Goal: Transaction & Acquisition: Book appointment/travel/reservation

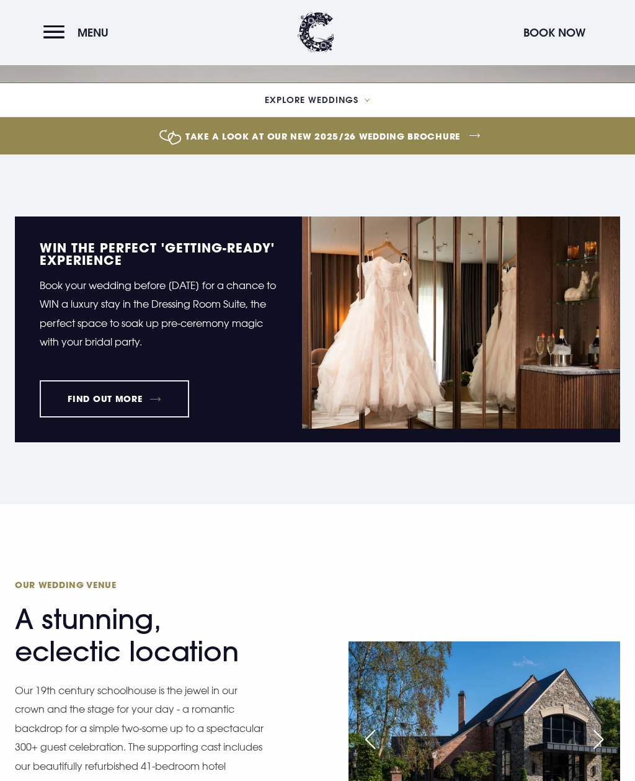
scroll to position [667, 0]
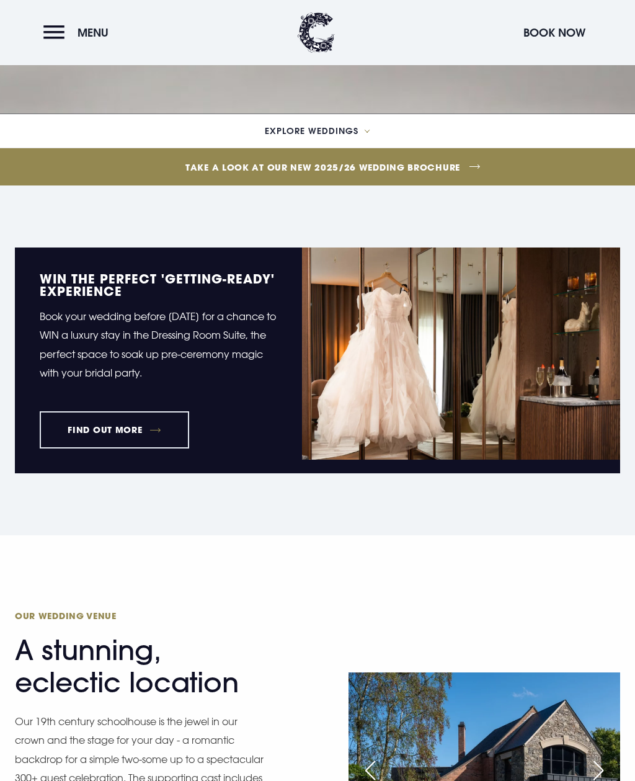
click at [332, 135] on span "Explore Weddings" at bounding box center [312, 131] width 94 height 9
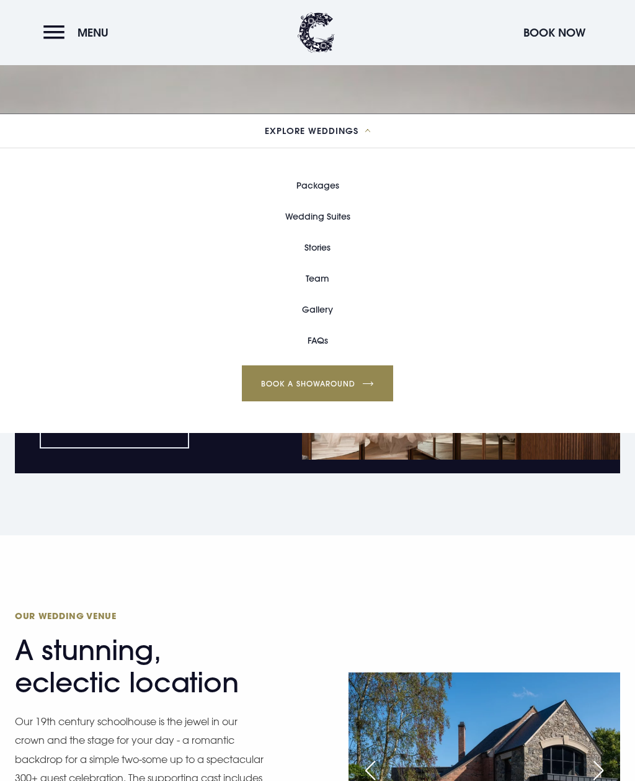
click at [339, 232] on link "Wedding Suites" at bounding box center [317, 216] width 65 height 31
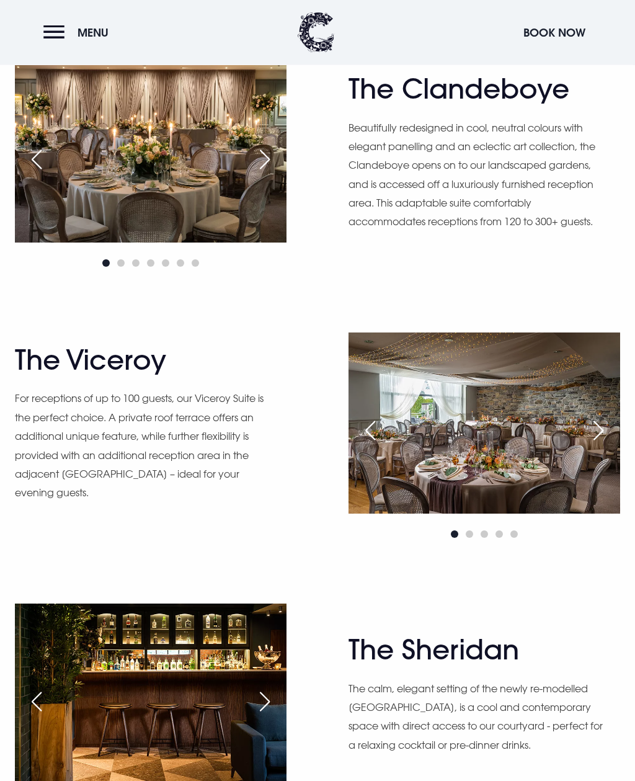
scroll to position [1109, 0]
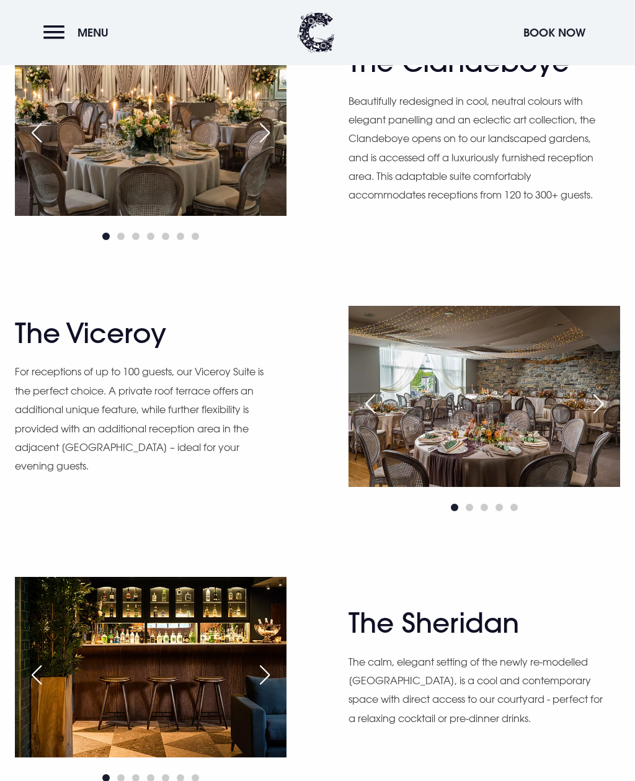
click at [483, 470] on img at bounding box center [485, 396] width 272 height 181
click at [600, 417] on div "Next slide" at bounding box center [598, 403] width 31 height 27
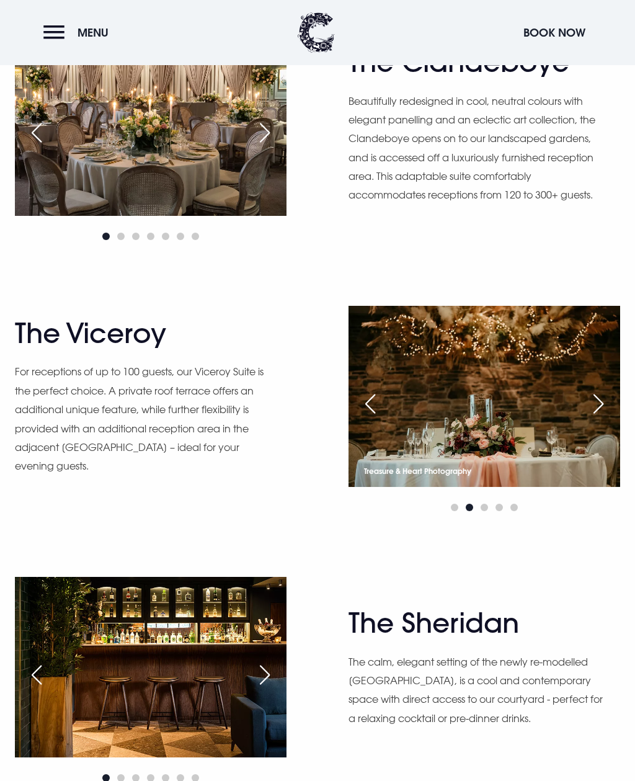
click at [597, 417] on div "Next slide" at bounding box center [598, 403] width 31 height 27
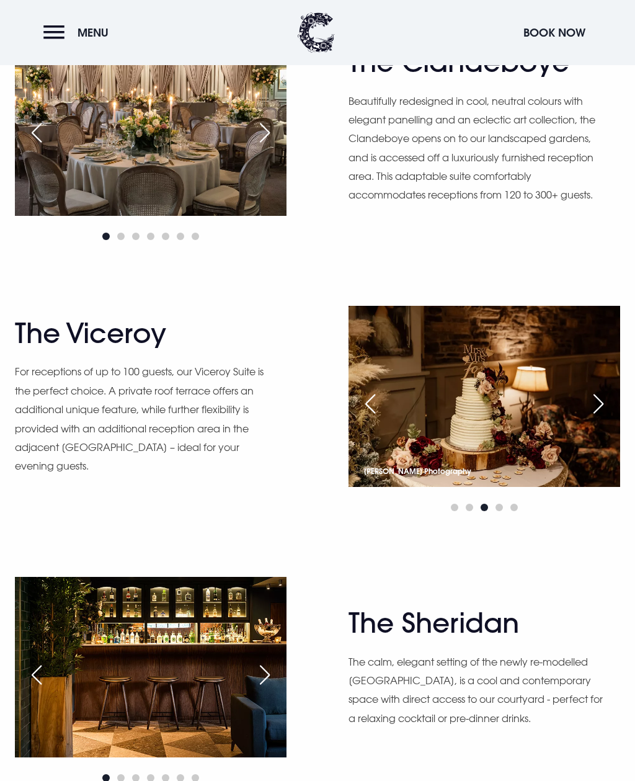
click at [598, 417] on div "Next slide" at bounding box center [598, 403] width 31 height 27
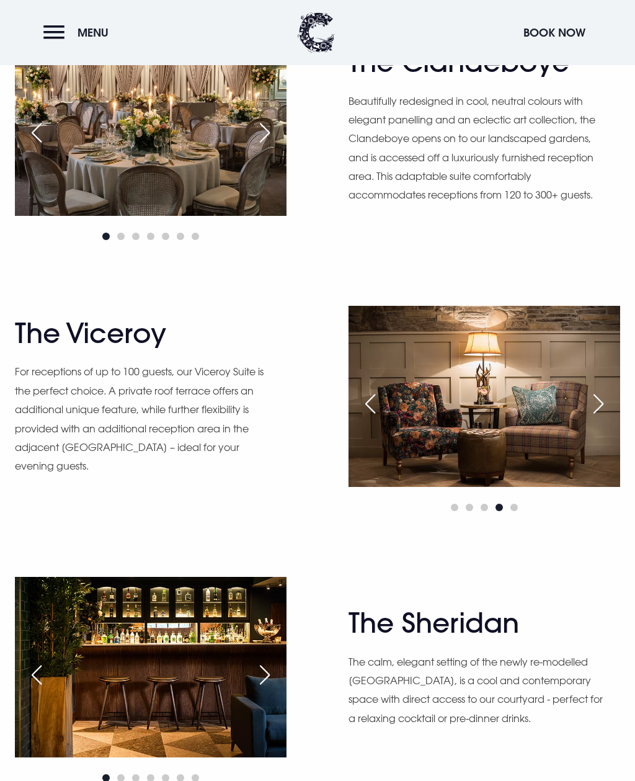
click at [598, 417] on div "Next slide" at bounding box center [598, 403] width 31 height 27
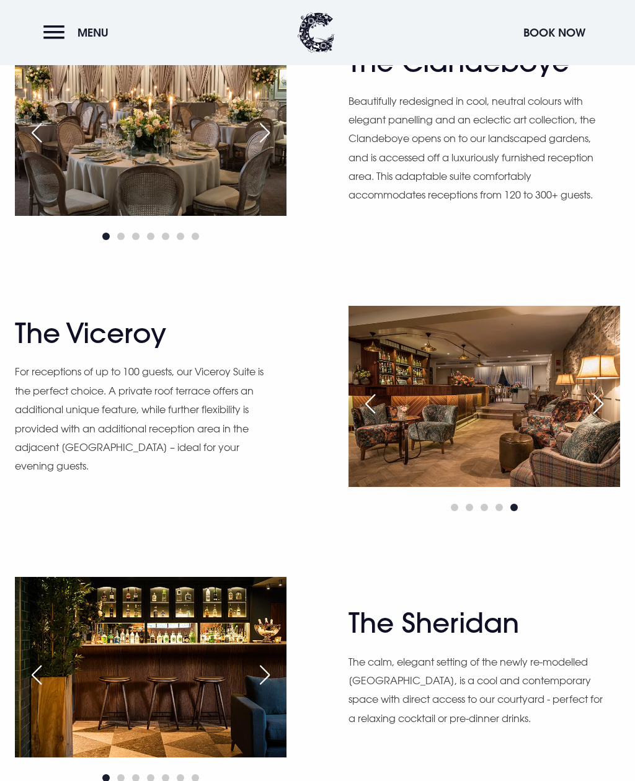
click at [598, 417] on div "Next slide" at bounding box center [598, 403] width 31 height 27
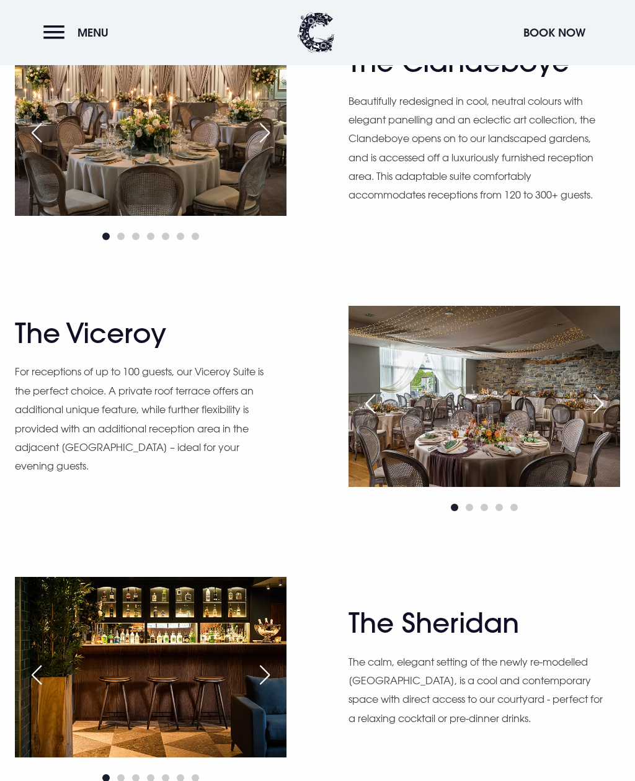
click at [0, 306] on div "The Clandeboye Beautifully redesigned in cool, neutral colours with elegant pan…" at bounding box center [317, 139] width 635 height 333
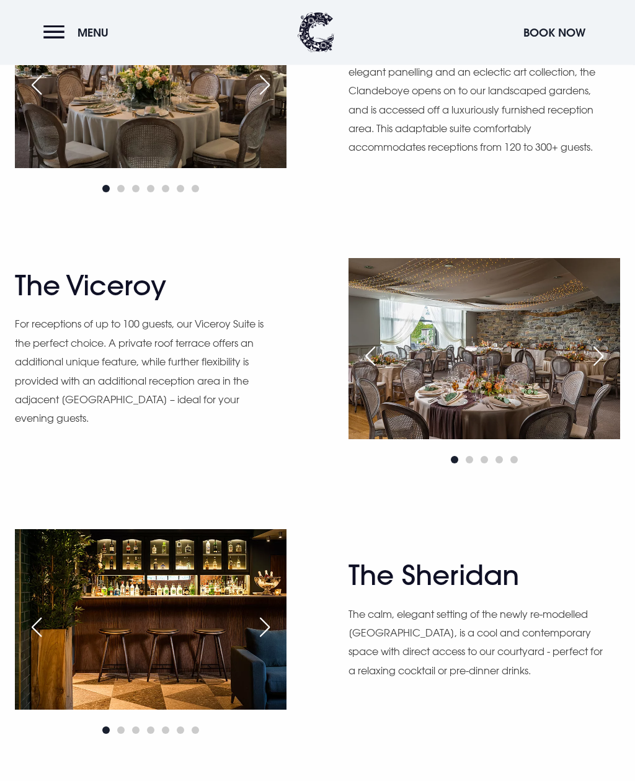
scroll to position [1152, 0]
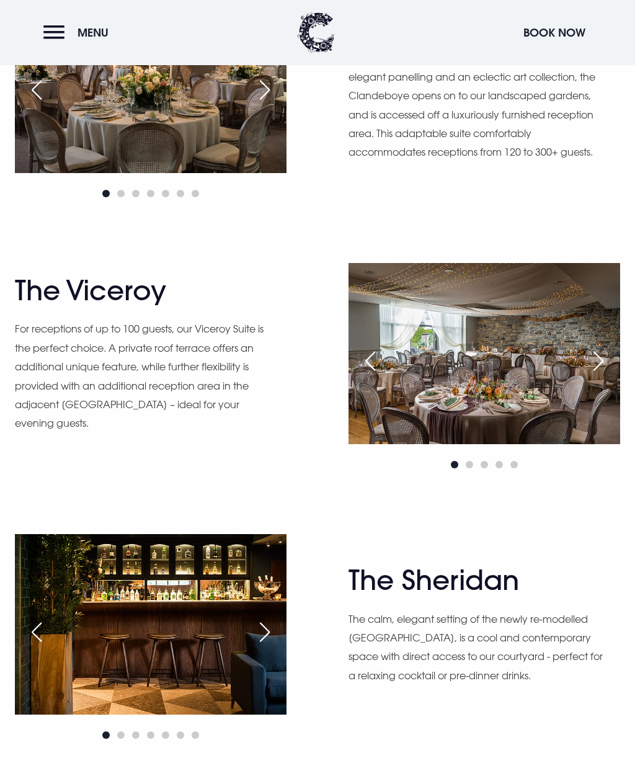
click at [577, 438] on img at bounding box center [485, 353] width 272 height 181
click at [569, 444] on img at bounding box center [485, 353] width 272 height 181
click at [532, 444] on img at bounding box center [485, 353] width 272 height 181
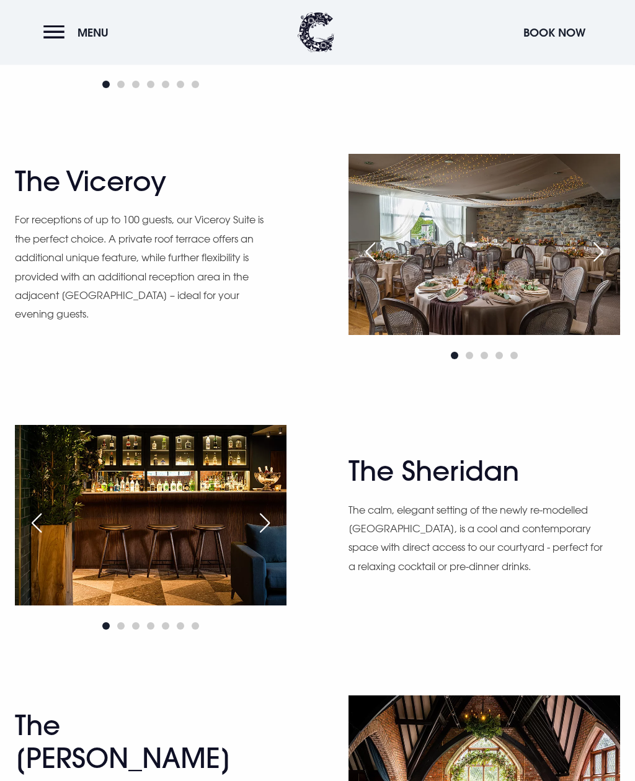
scroll to position [1256, 0]
